Goal: Task Accomplishment & Management: Manage account settings

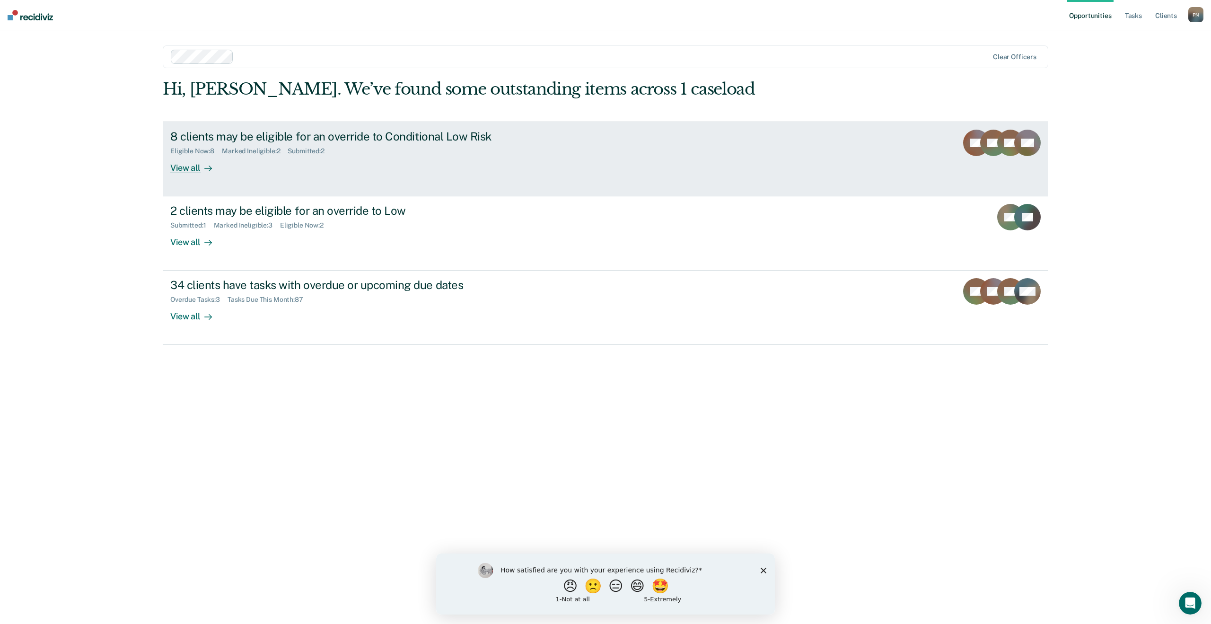
click at [447, 137] on div "8 clients may be eligible for an override to Conditional Low Risk" at bounding box center [336, 137] width 332 height 14
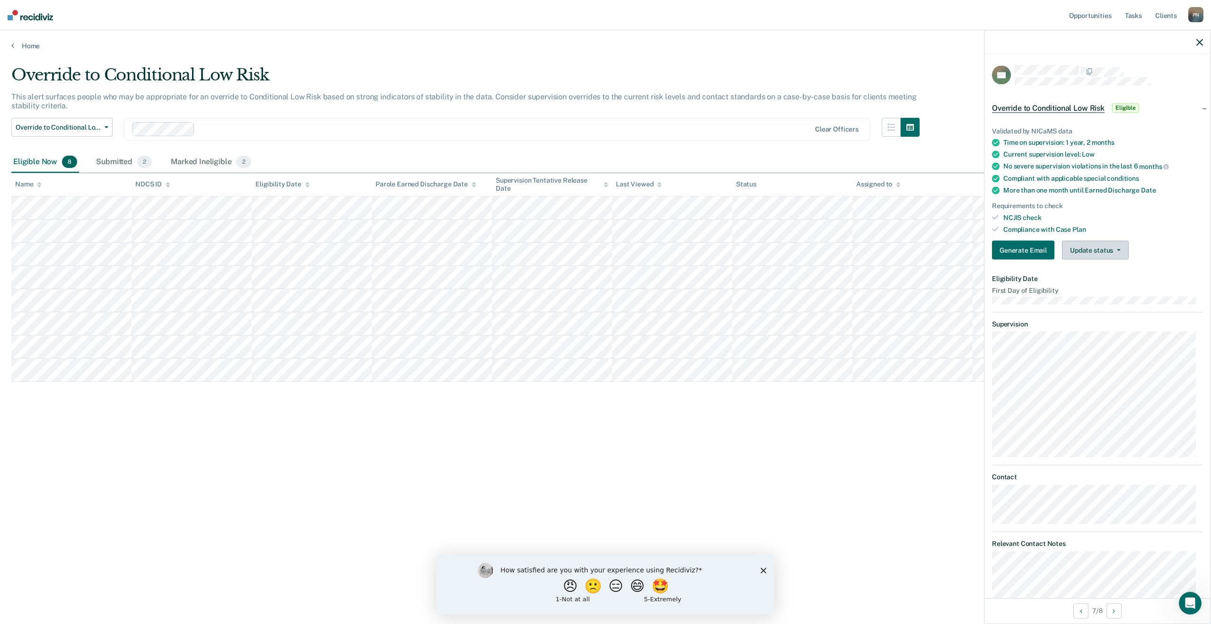
click at [1121, 255] on button "Update status" at bounding box center [1095, 250] width 67 height 19
click at [1122, 288] on button "Mark Ineligible" at bounding box center [1107, 288] width 91 height 15
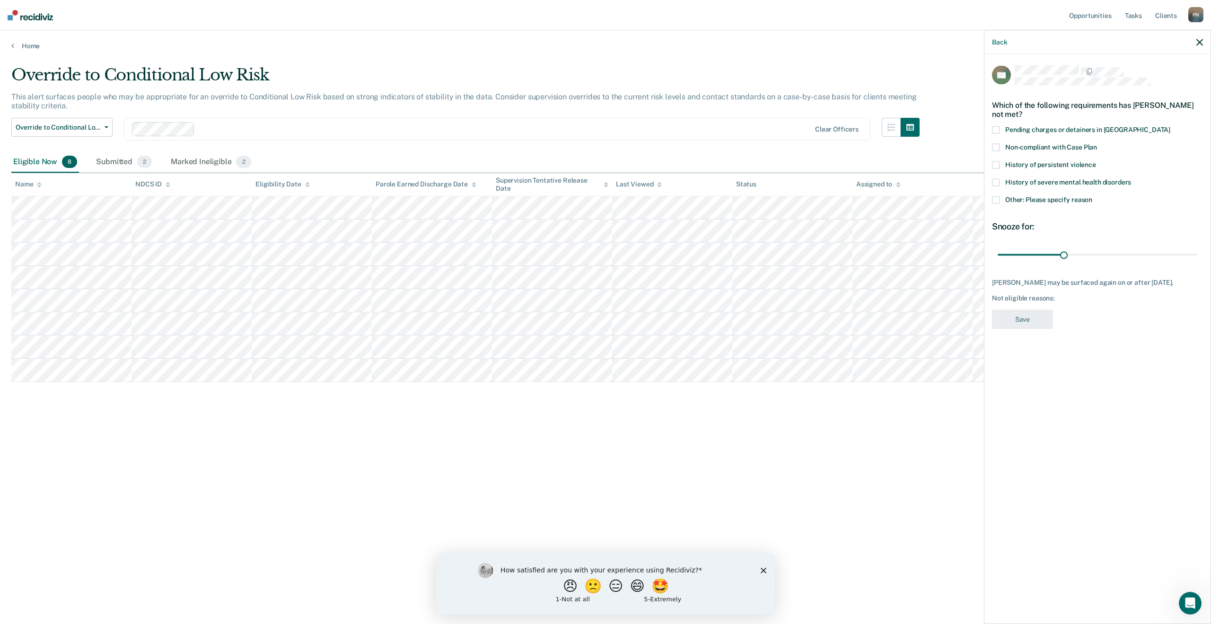
click at [997, 197] on span at bounding box center [996, 200] width 8 height 8
click at [1092, 196] on input "Other: Please specify reason" at bounding box center [1092, 196] width 0 height 0
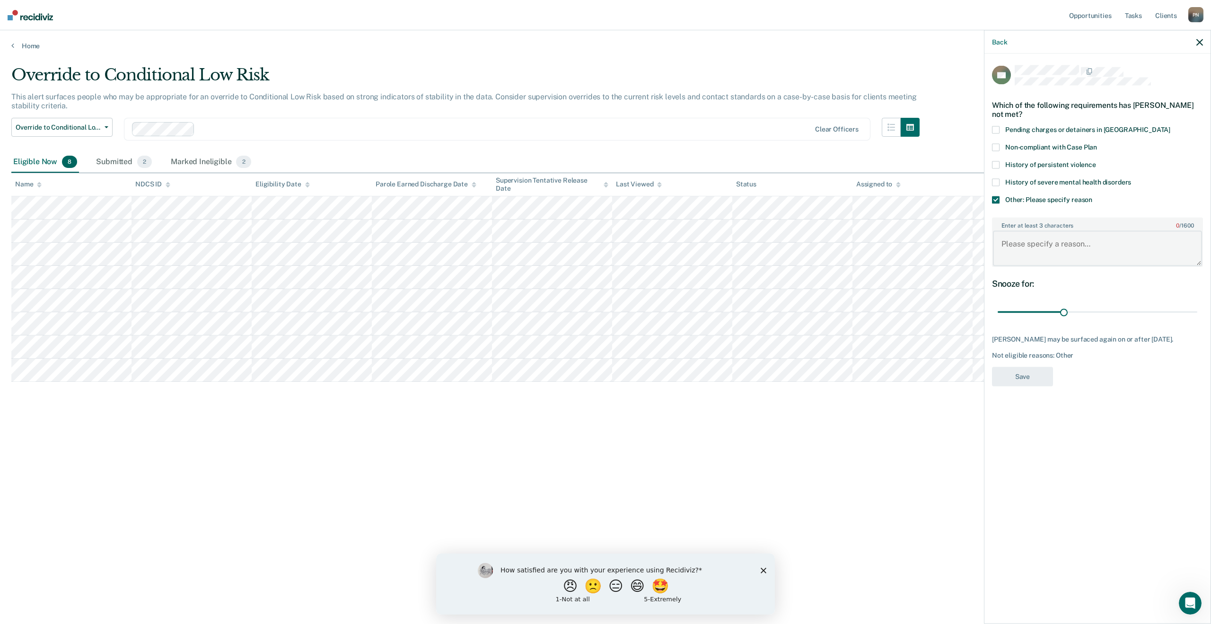
click at [1037, 242] on textarea "Enter at least 3 characters 0 / 1600" at bounding box center [1097, 248] width 209 height 35
type textarea "[PERSON_NAME] was granted early release on [DATE] from [US_STATE] Department of…"
click at [1038, 373] on button "Save" at bounding box center [1022, 376] width 61 height 19
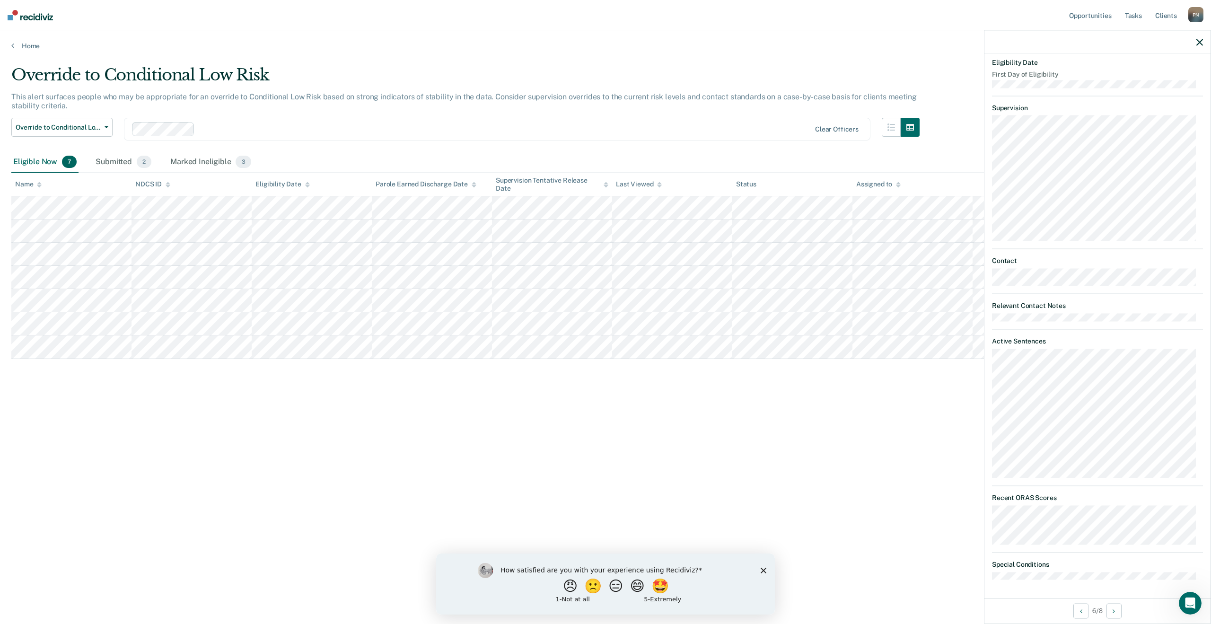
scroll to position [169, 0]
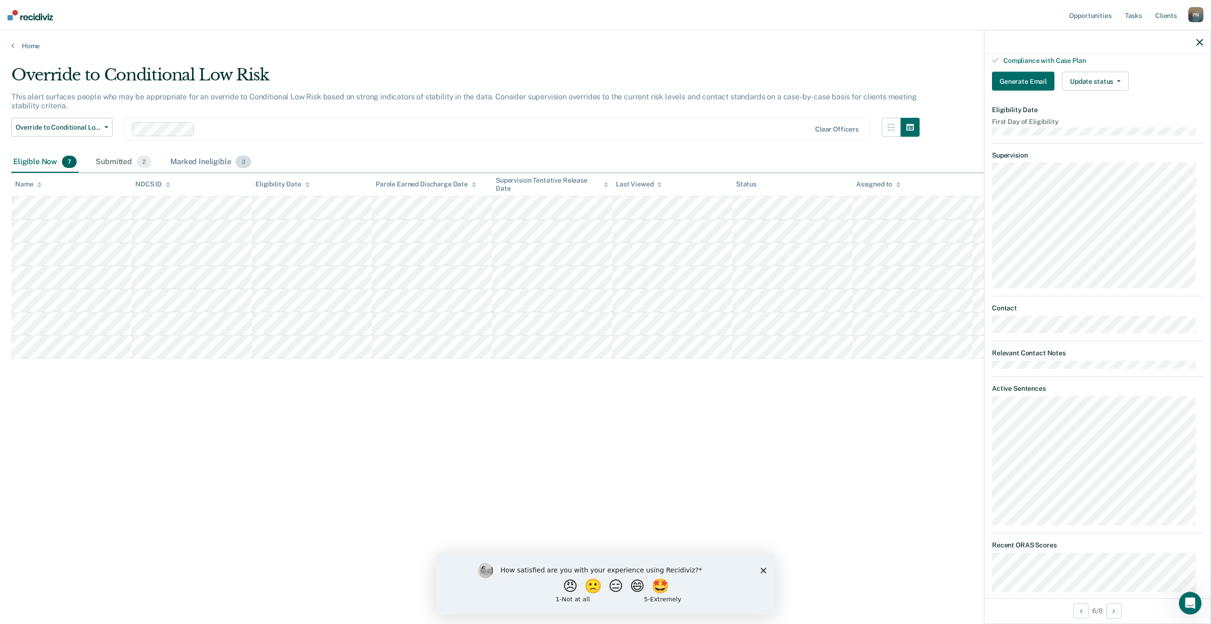
click at [182, 161] on div "Marked Ineligible 3" at bounding box center [210, 162] width 85 height 21
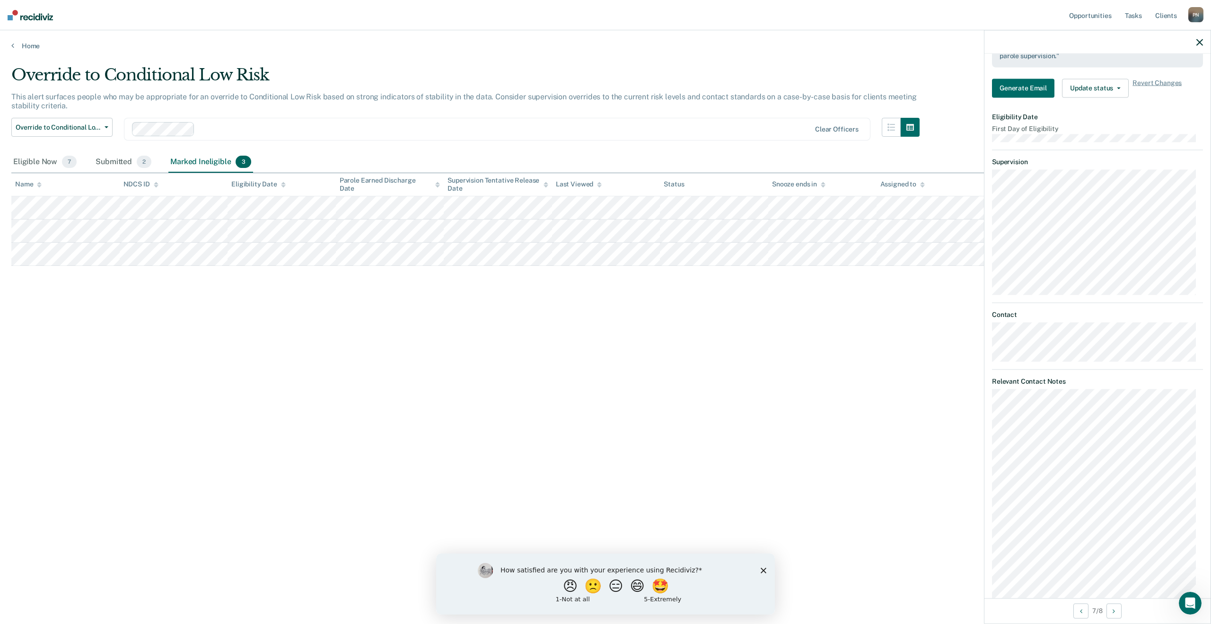
scroll to position [239, 0]
click at [107, 156] on div "Submitted 2" at bounding box center [124, 162] width 60 height 21
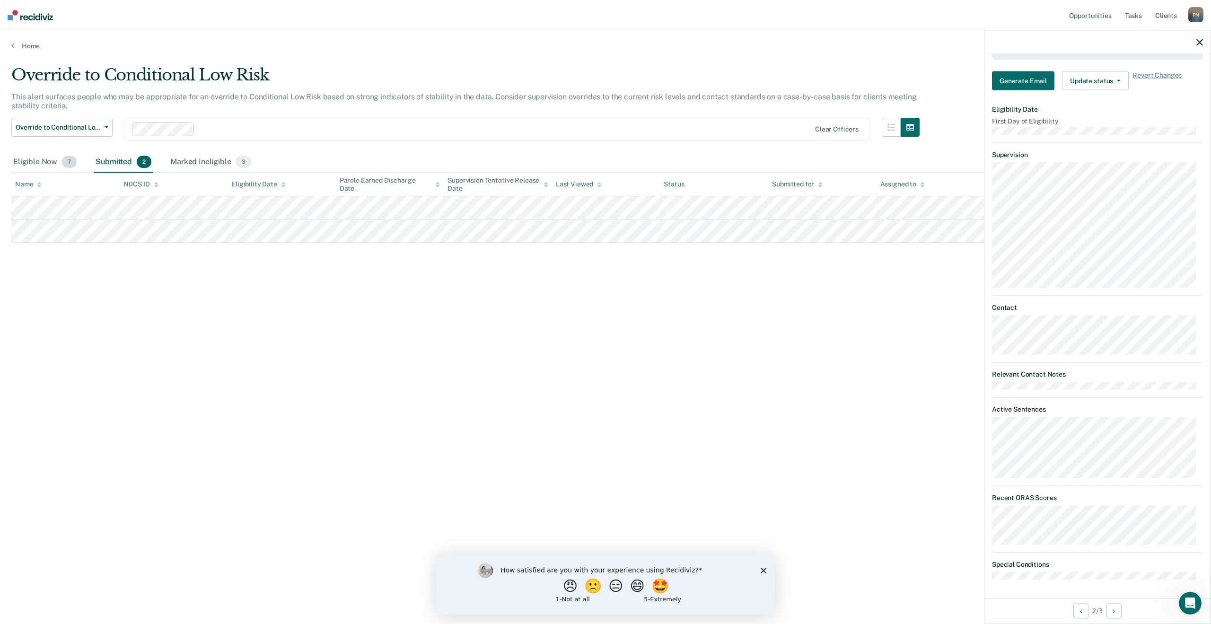
click at [39, 158] on div "Eligible Now 7" at bounding box center [44, 162] width 67 height 21
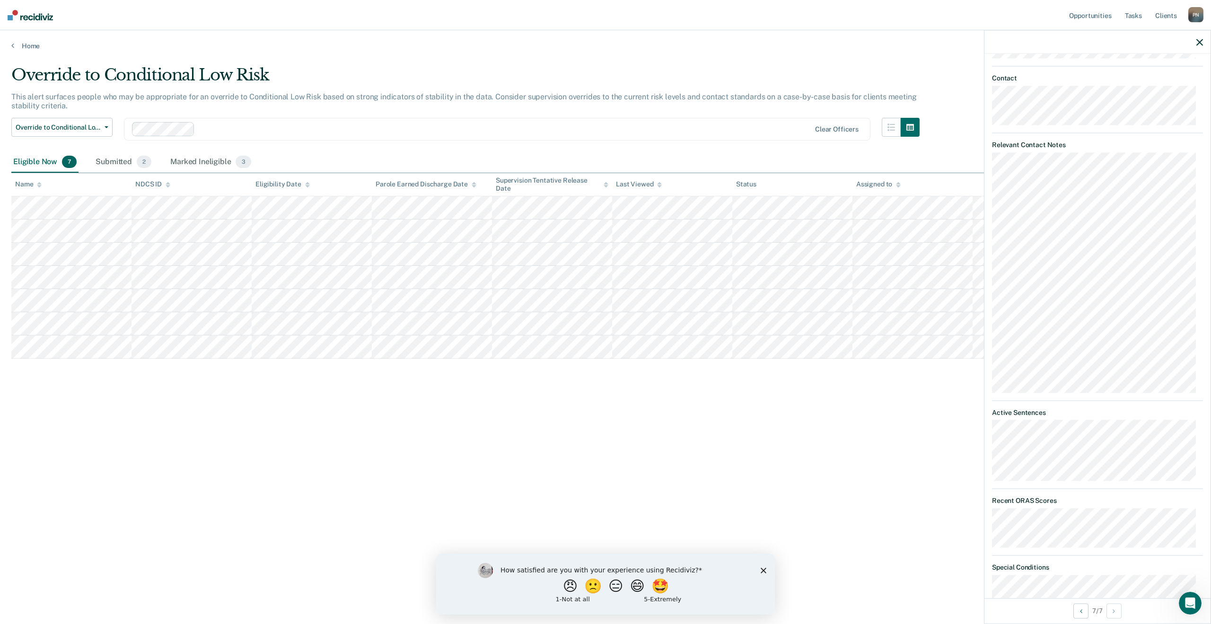
scroll to position [453, 0]
click at [31, 47] on link "Home" at bounding box center [605, 46] width 1188 height 9
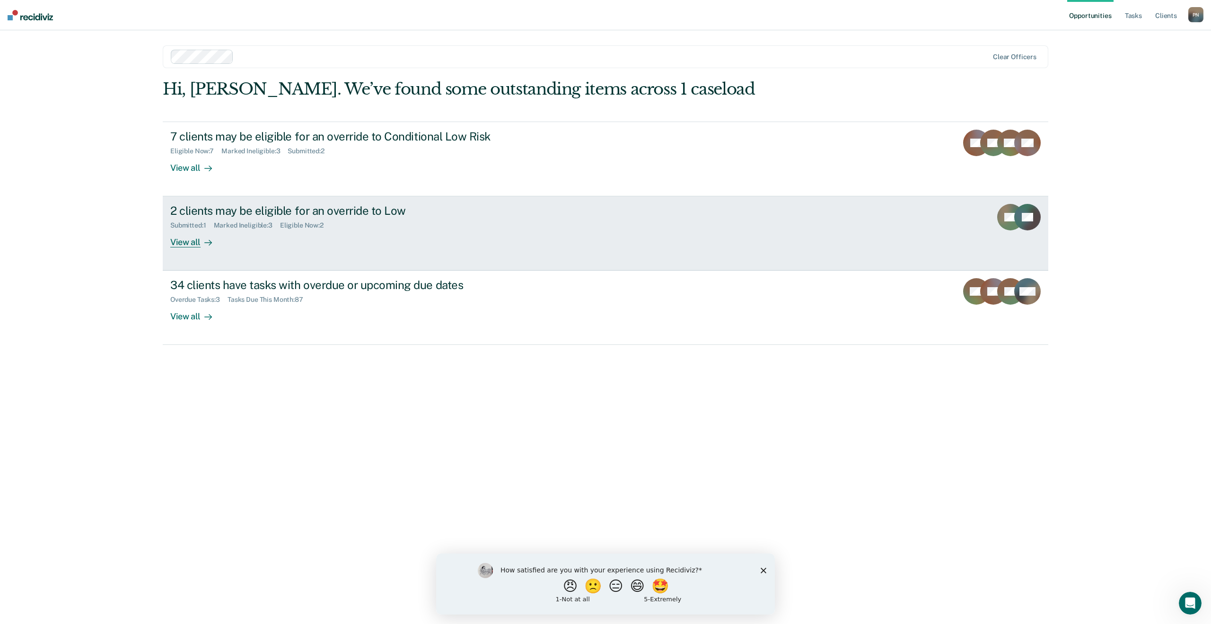
click at [224, 232] on div "2 clients may be eligible for an override to Low Submitted : 1 Marked Ineligibl…" at bounding box center [347, 226] width 355 height 44
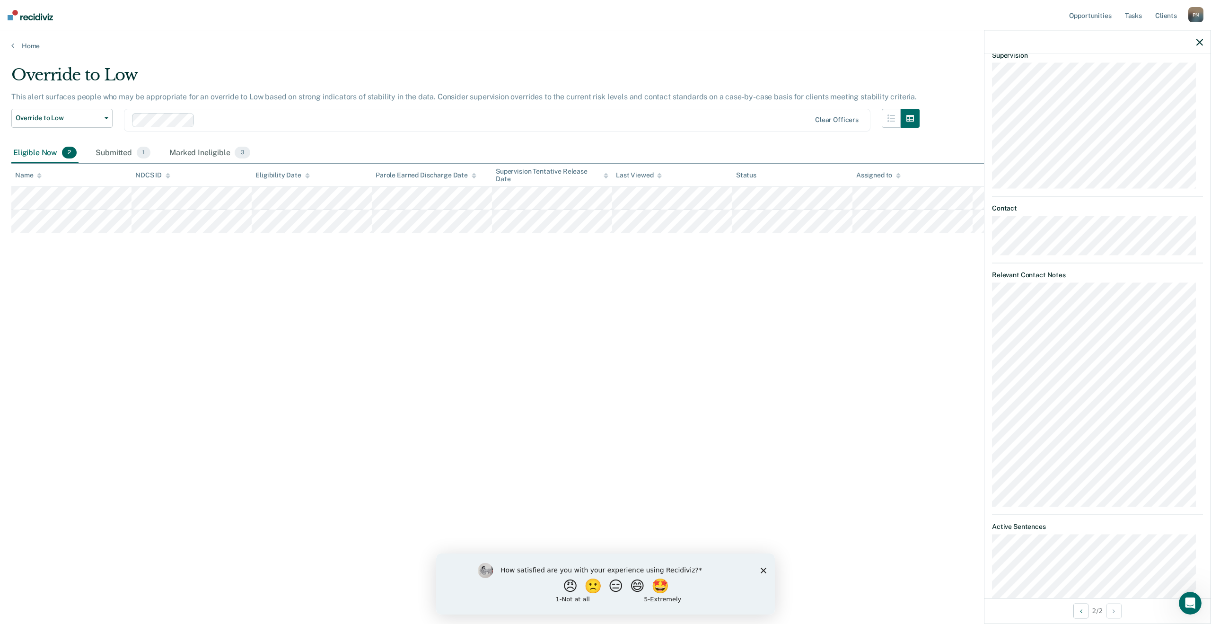
scroll to position [237, 0]
click at [25, 42] on link "Home" at bounding box center [605, 46] width 1188 height 9
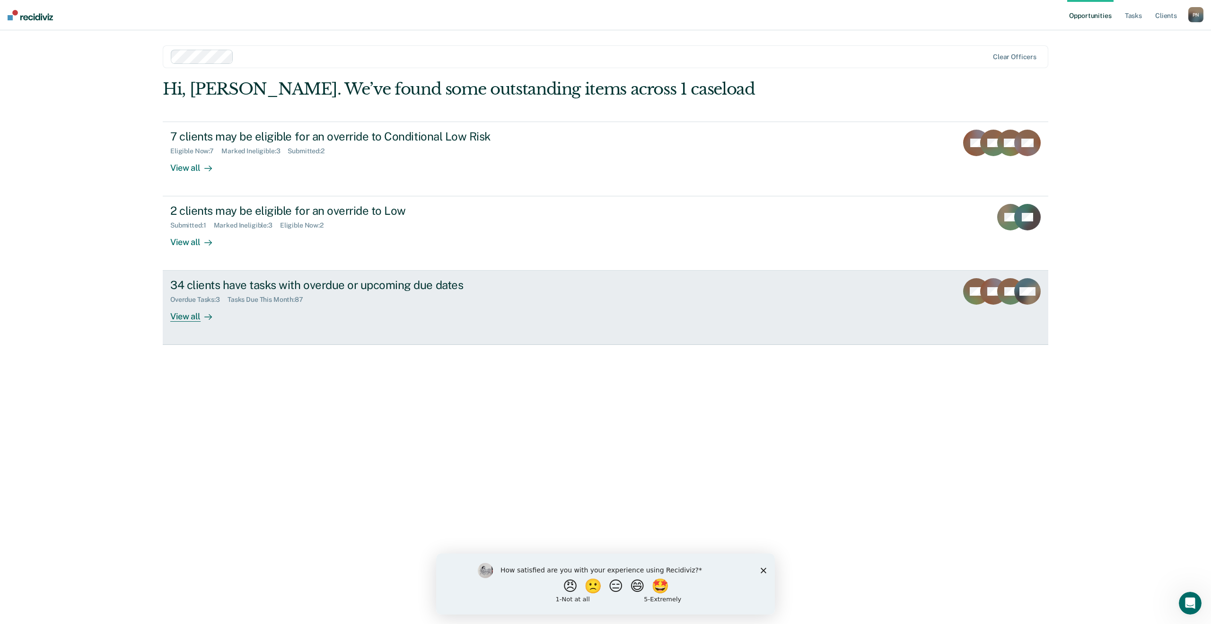
click at [275, 298] on div "Tasks Due This Month : 87" at bounding box center [269, 300] width 83 height 8
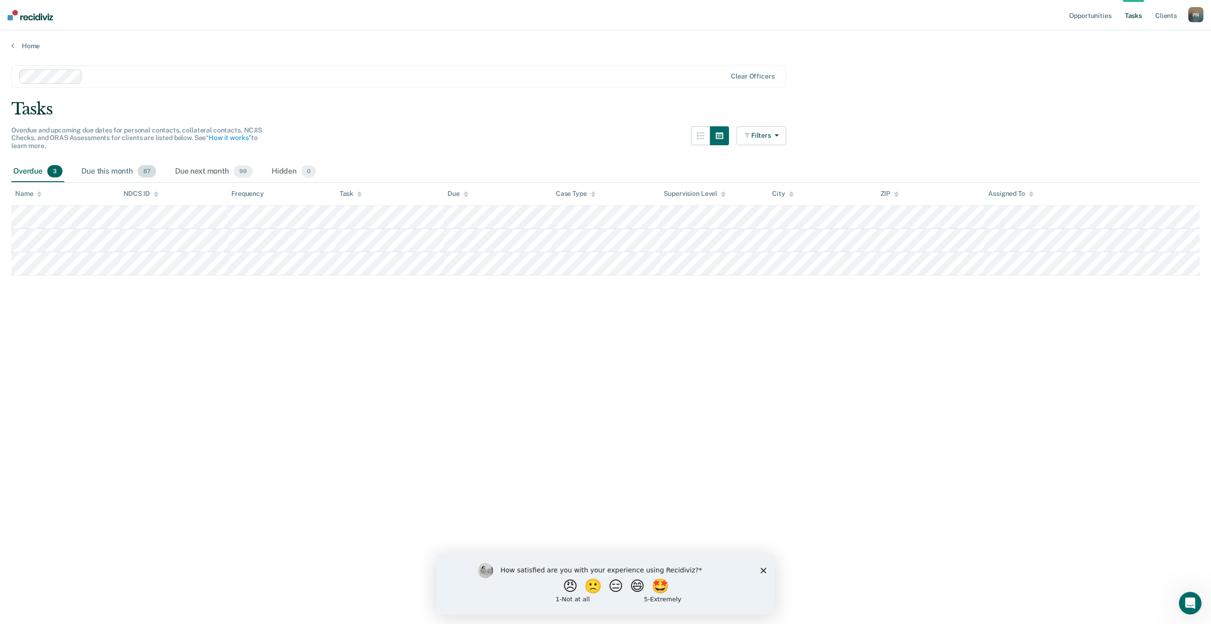
click at [117, 169] on div "Due this month 87" at bounding box center [118, 171] width 79 height 21
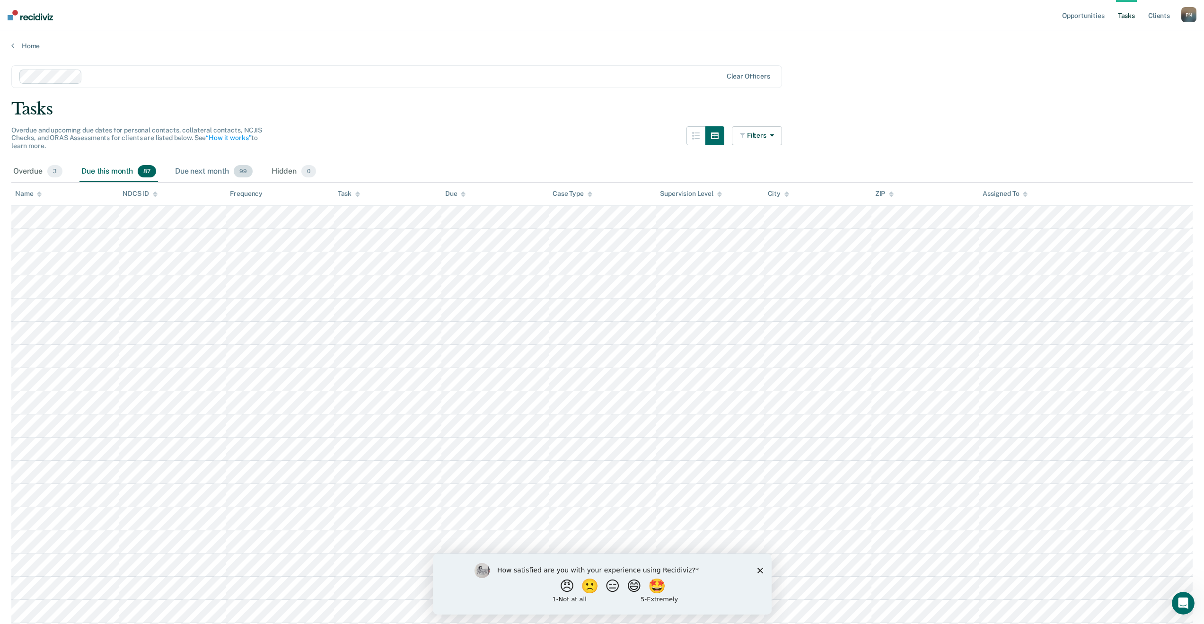
click at [217, 172] on div "Due next month 99" at bounding box center [213, 171] width 81 height 21
click at [28, 47] on link "Home" at bounding box center [601, 46] width 1181 height 9
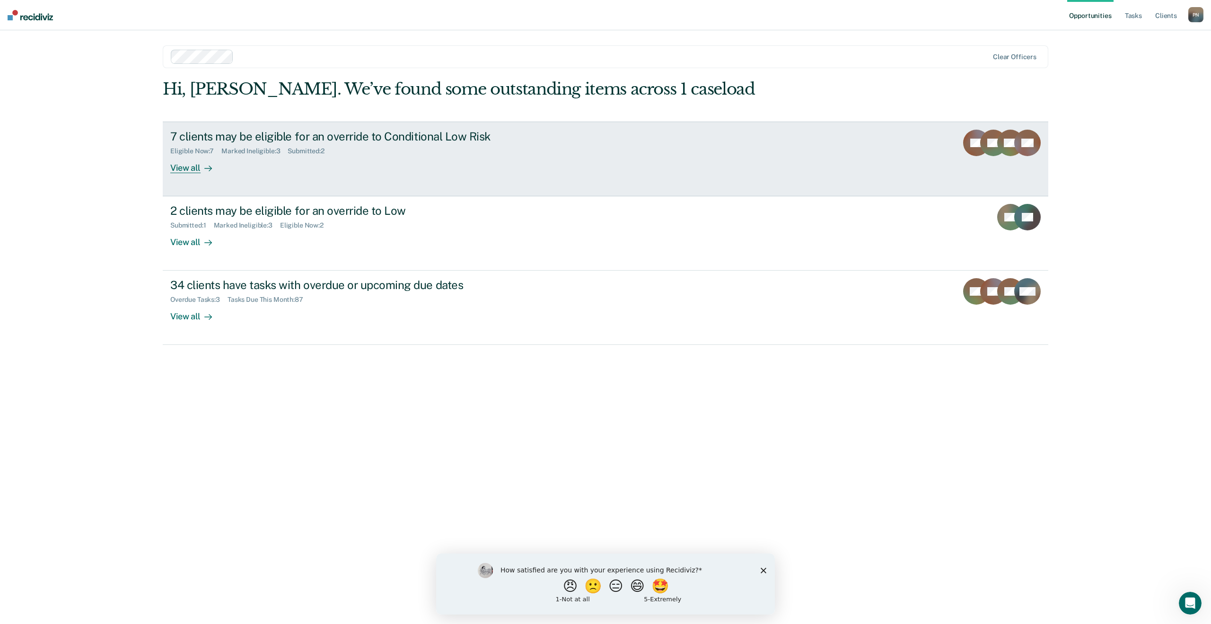
click at [421, 150] on div "Eligible Now : 7 Marked Ineligible : 3 Submitted : 2" at bounding box center [336, 149] width 332 height 12
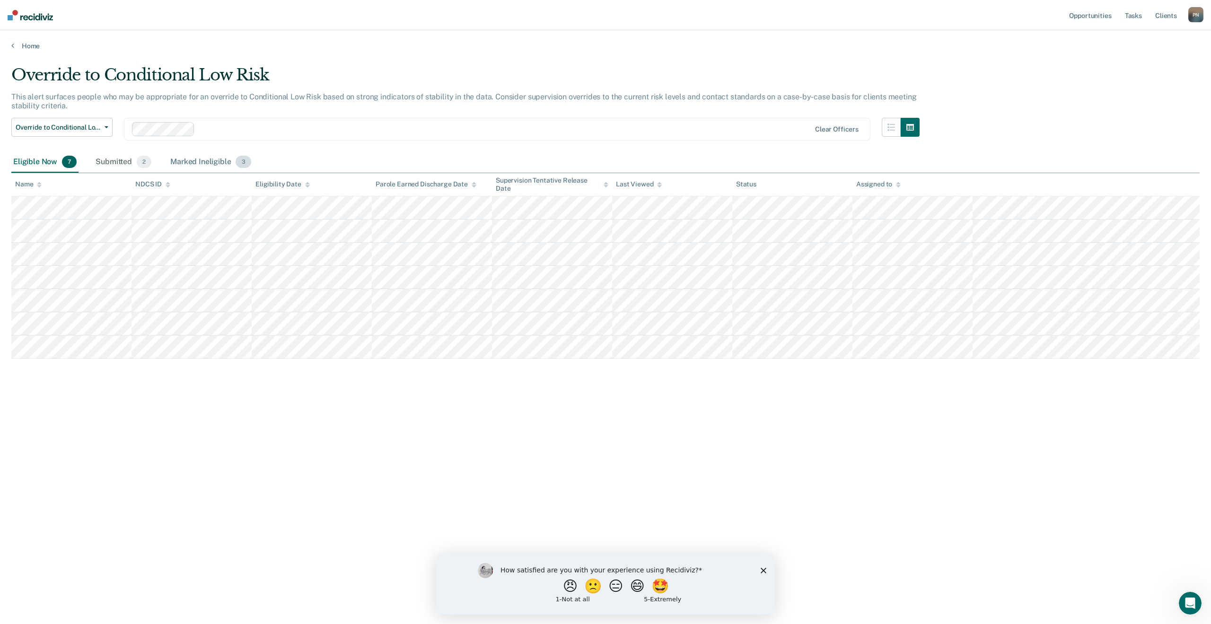
click at [208, 161] on div "Marked Ineligible 3" at bounding box center [210, 162] width 85 height 21
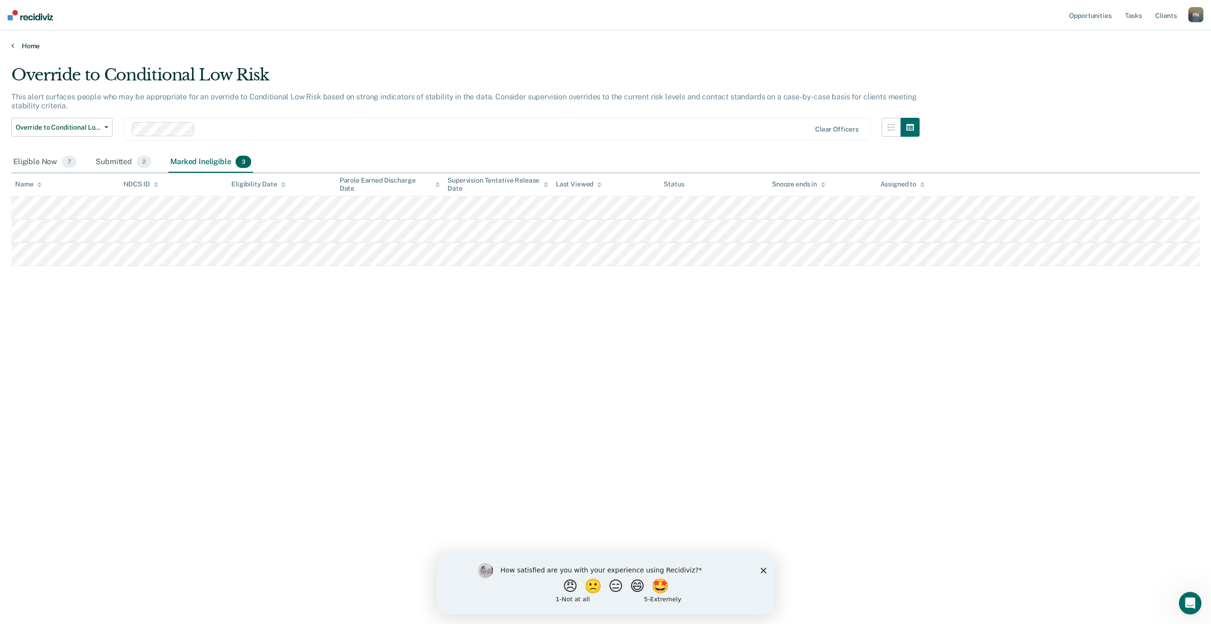
click at [34, 46] on link "Home" at bounding box center [605, 46] width 1188 height 9
